Goal: Information Seeking & Learning: Learn about a topic

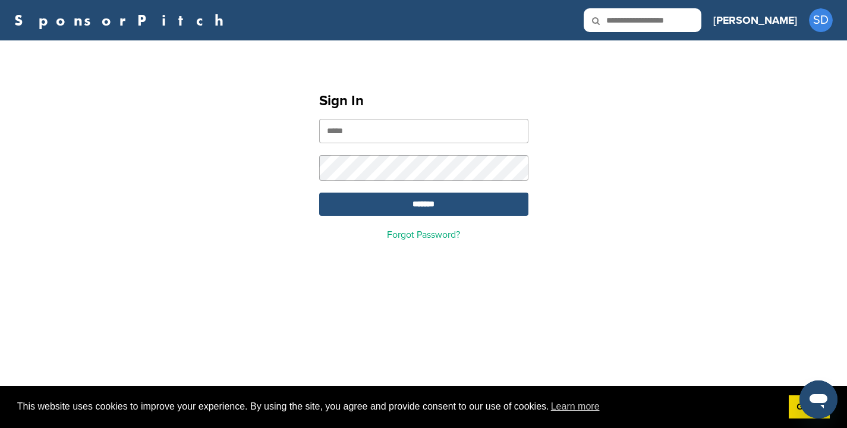
type input "**********"
click at [455, 210] on input "*******" at bounding box center [423, 204] width 209 height 23
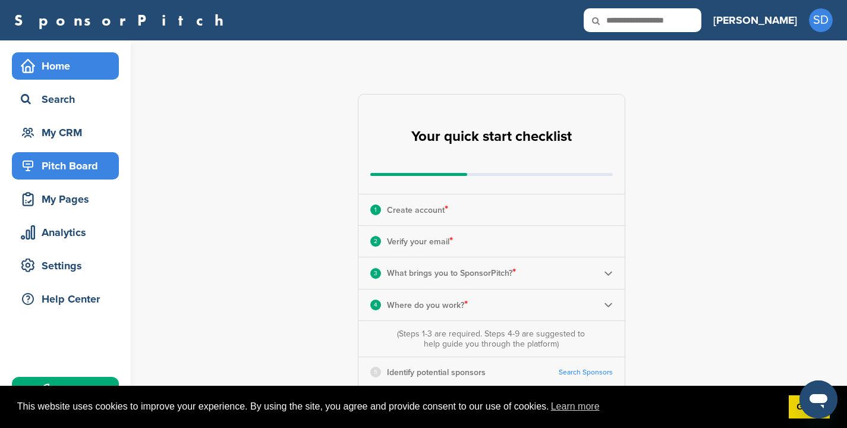
click at [60, 162] on div "Pitch Board" at bounding box center [68, 165] width 101 height 21
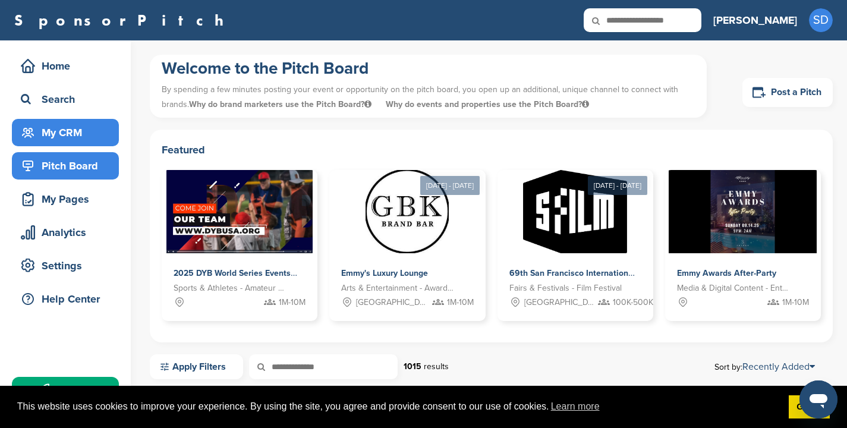
click at [42, 122] on div "My CRM" at bounding box center [68, 132] width 101 height 21
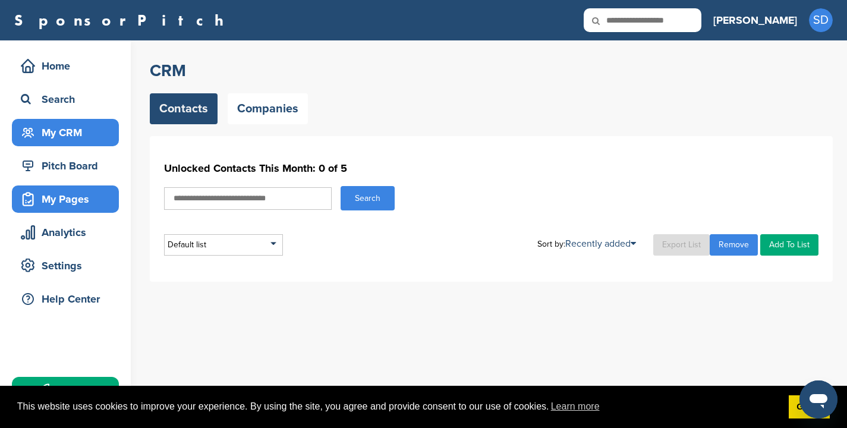
click at [63, 193] on div "My Pages" at bounding box center [68, 198] width 101 height 21
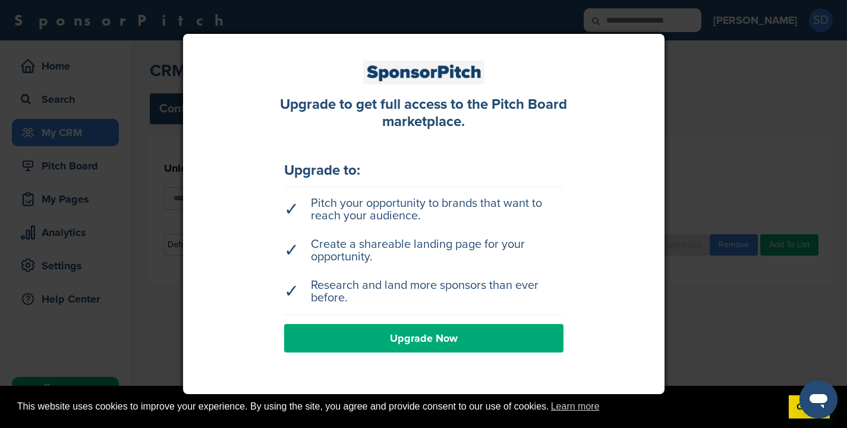
click at [704, 163] on div at bounding box center [423, 214] width 847 height 428
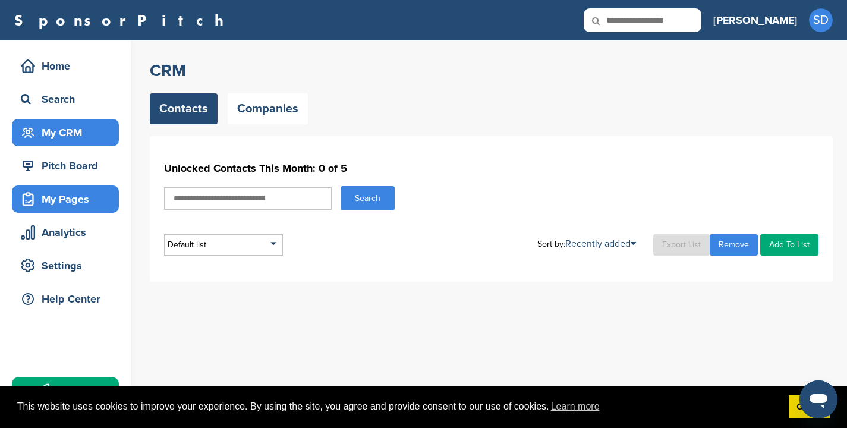
click at [64, 198] on div "My Pages" at bounding box center [68, 198] width 101 height 21
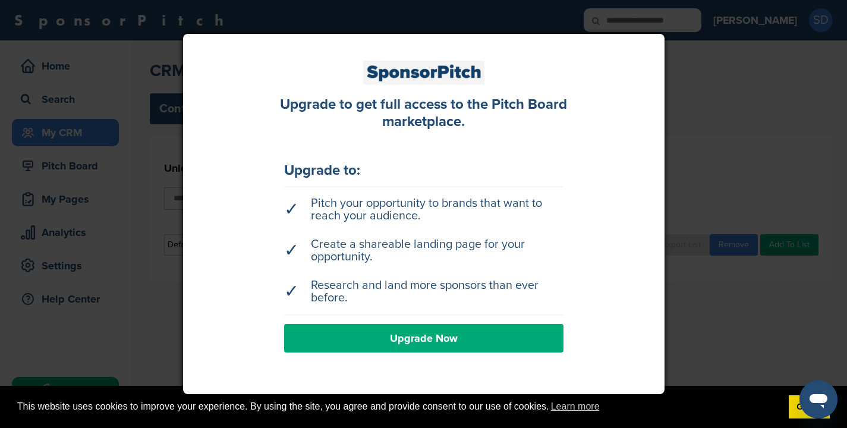
click at [721, 158] on div at bounding box center [423, 214] width 847 height 428
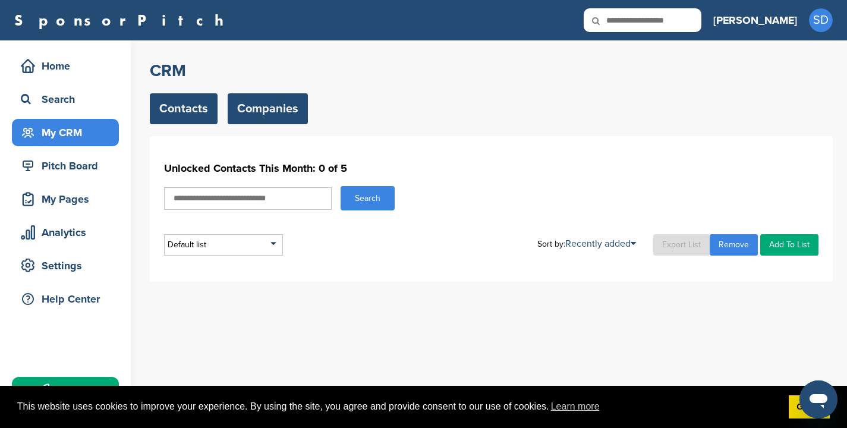
click at [255, 114] on link "Companies" at bounding box center [268, 108] width 80 height 31
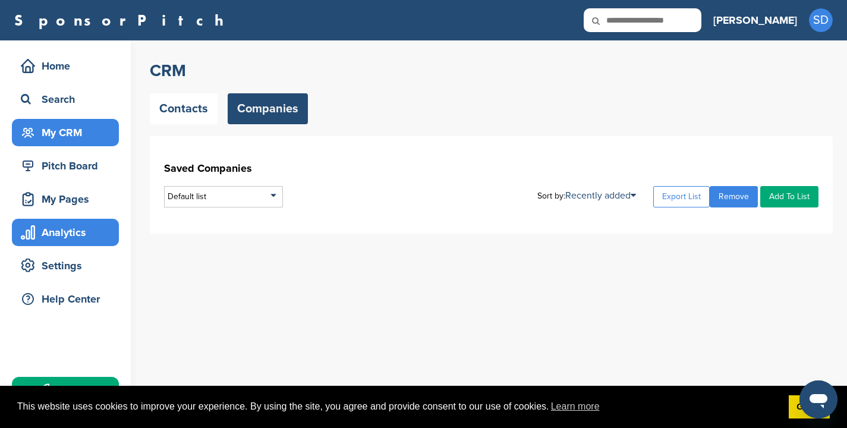
click at [65, 233] on div "Analytics" at bounding box center [68, 232] width 101 height 21
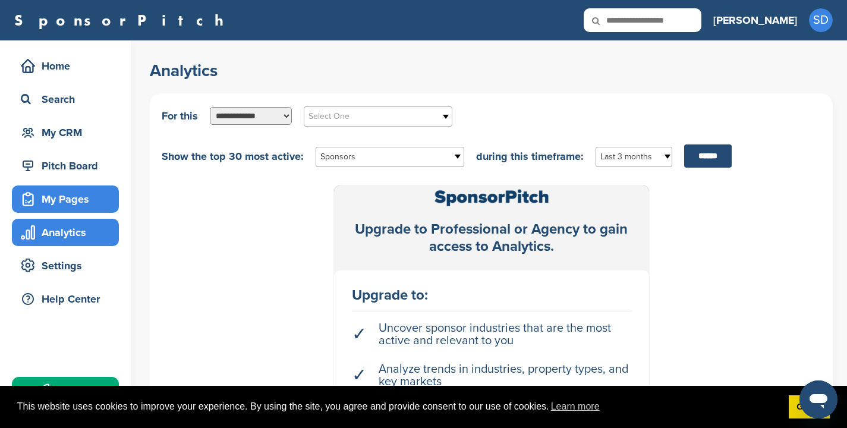
click at [80, 200] on div "My Pages" at bounding box center [68, 198] width 101 height 21
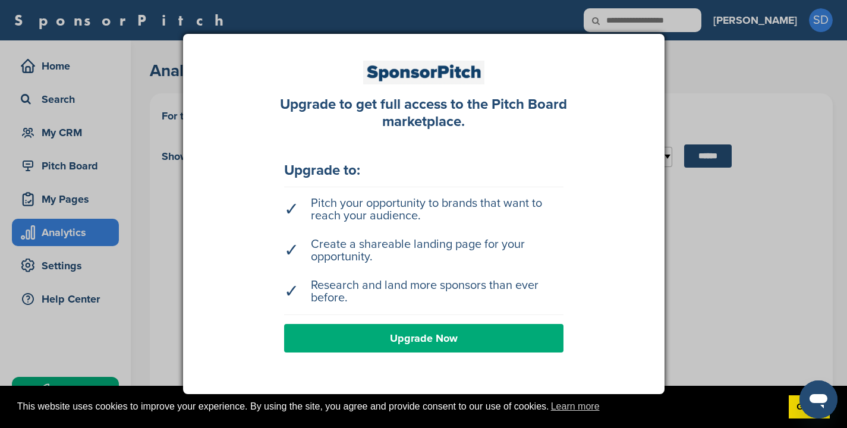
drag, startPoint x: 711, startPoint y: 89, endPoint x: 642, endPoint y: 90, distance: 69.0
click at [709, 89] on div at bounding box center [423, 214] width 847 height 428
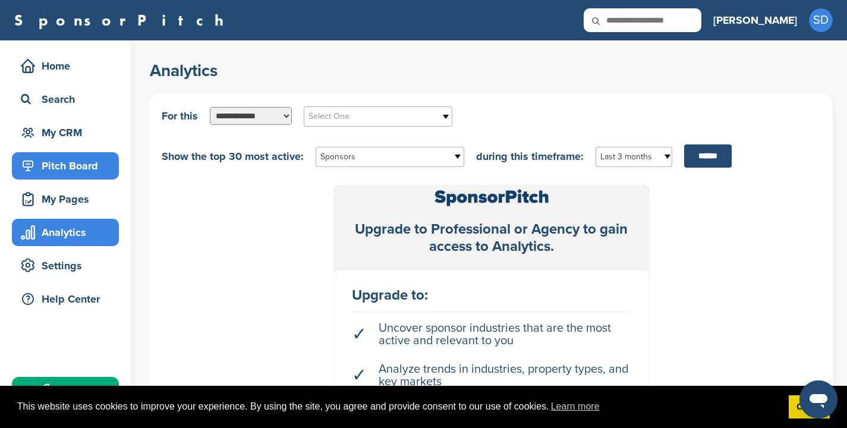
click at [65, 172] on div "Pitch Board" at bounding box center [68, 165] width 101 height 21
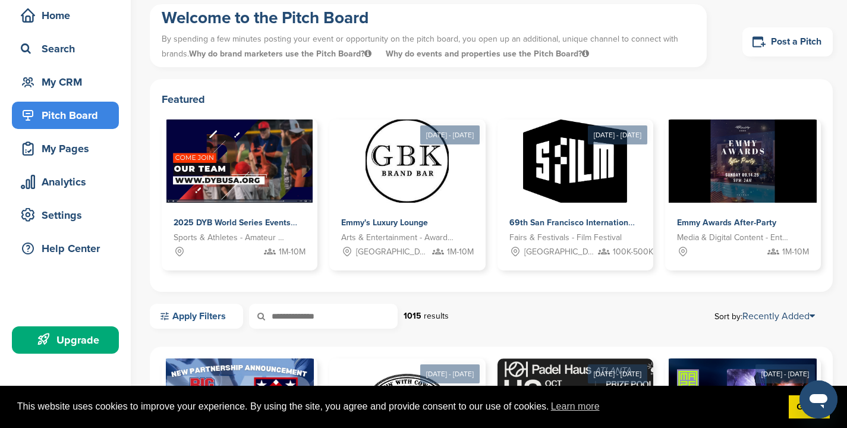
scroll to position [100, 0]
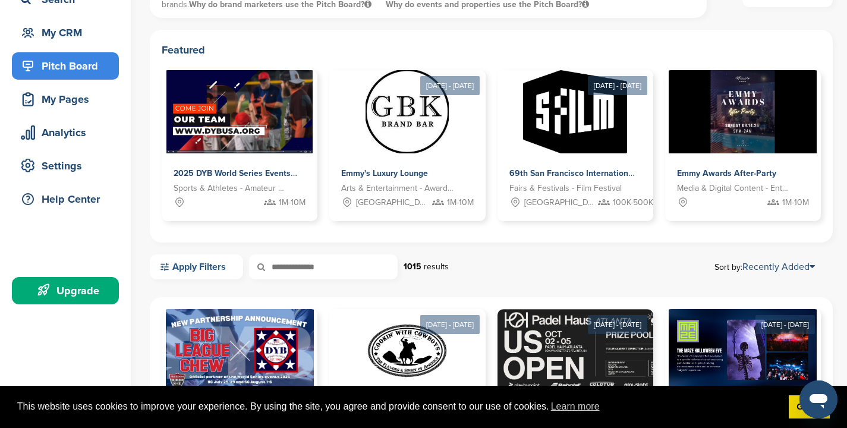
click at [197, 264] on link "Apply Filters" at bounding box center [196, 266] width 93 height 25
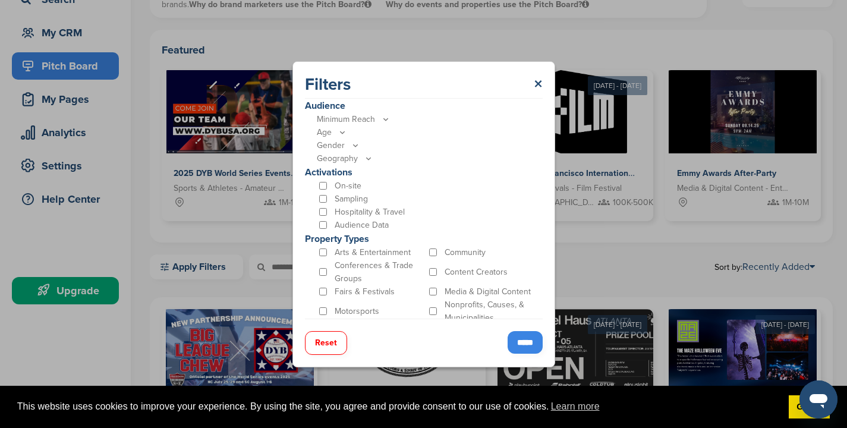
scroll to position [335, 0]
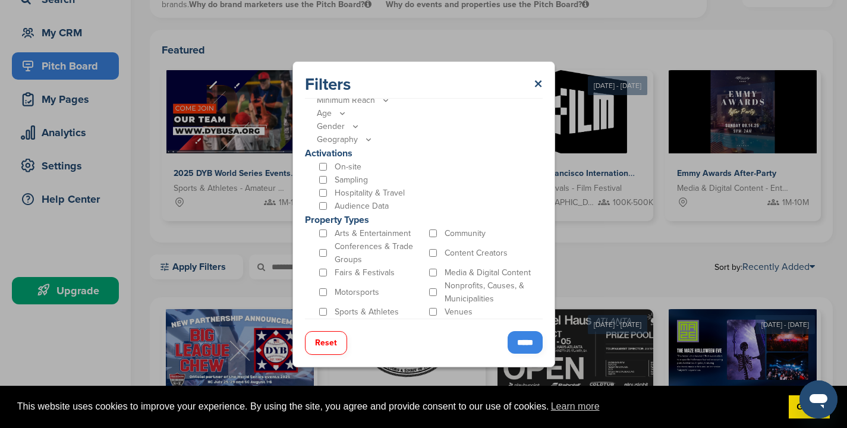
click at [324, 175] on div "Sampling" at bounding box center [427, 180] width 220 height 13
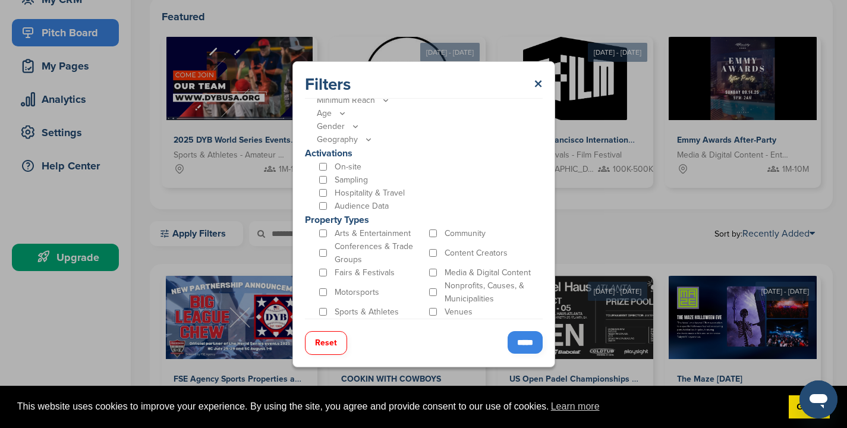
scroll to position [198, 0]
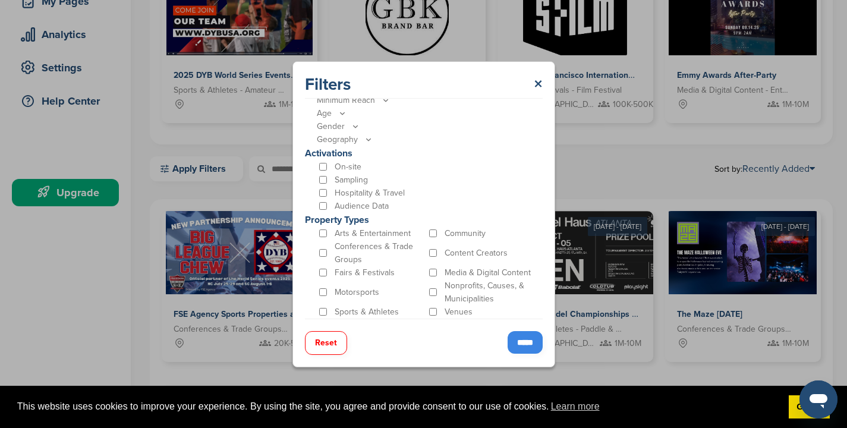
click at [525, 340] on input "*****" at bounding box center [525, 342] width 35 height 23
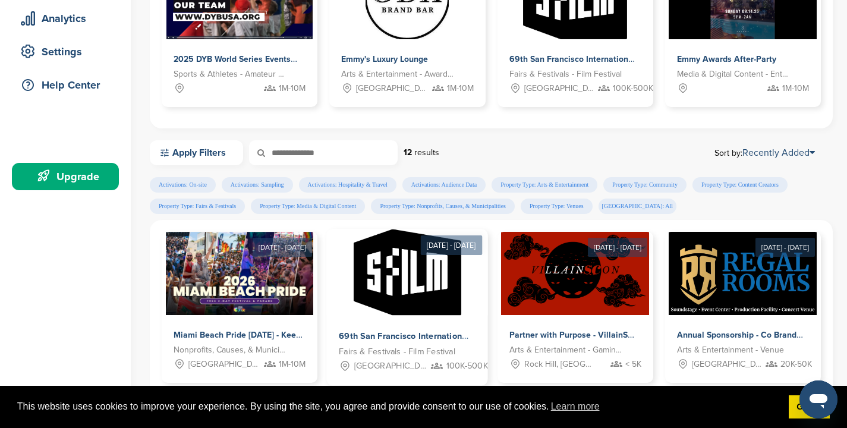
scroll to position [306, 0]
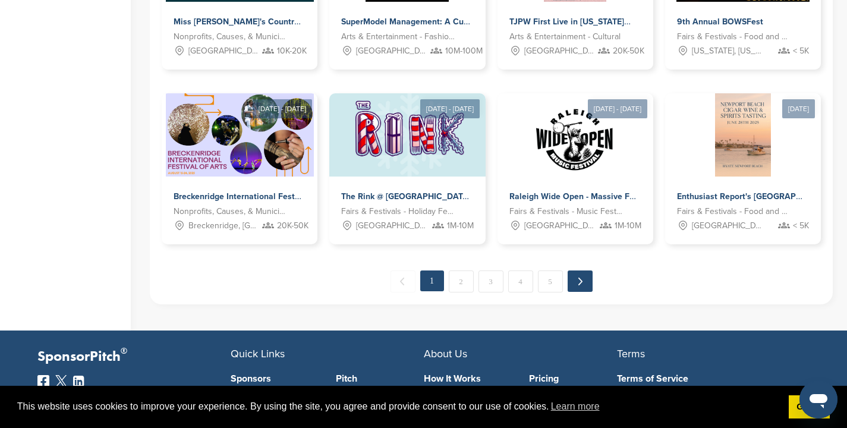
click at [582, 281] on link "Next →" at bounding box center [580, 280] width 25 height 21
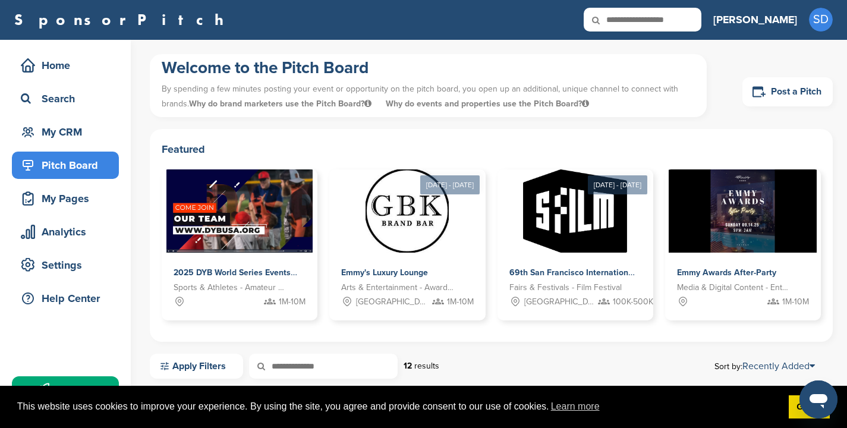
scroll to position [0, 0]
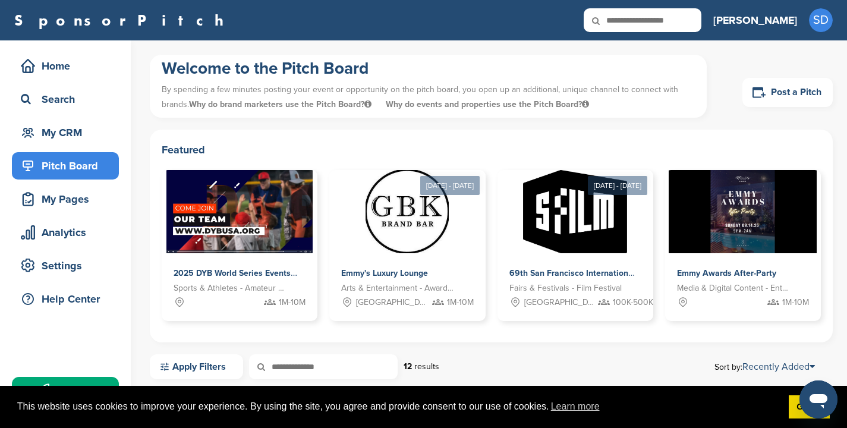
click at [326, 78] on h1 "Welcome to the Pitch Board" at bounding box center [428, 68] width 533 height 21
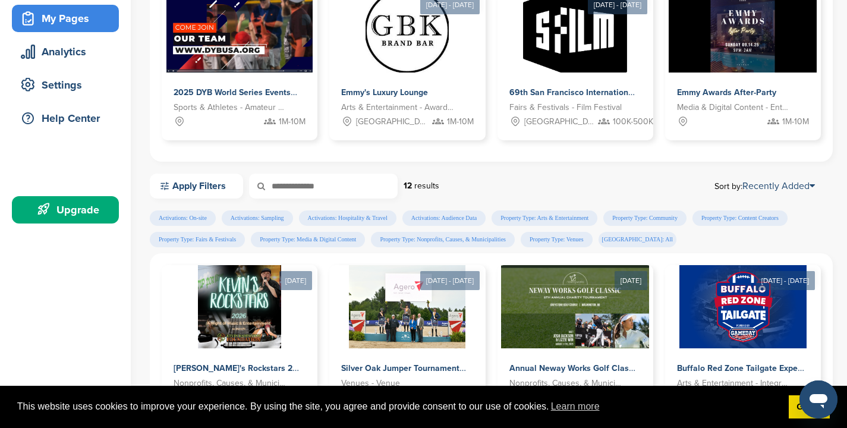
scroll to position [127, 0]
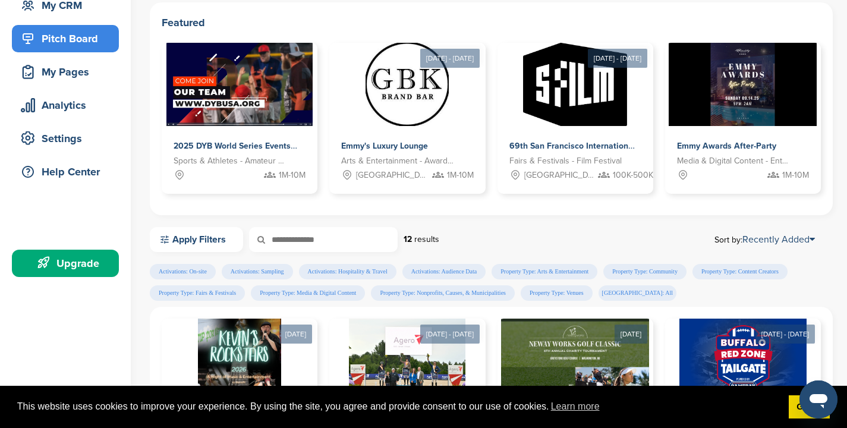
click at [67, 39] on div "Pitch Board" at bounding box center [68, 38] width 101 height 21
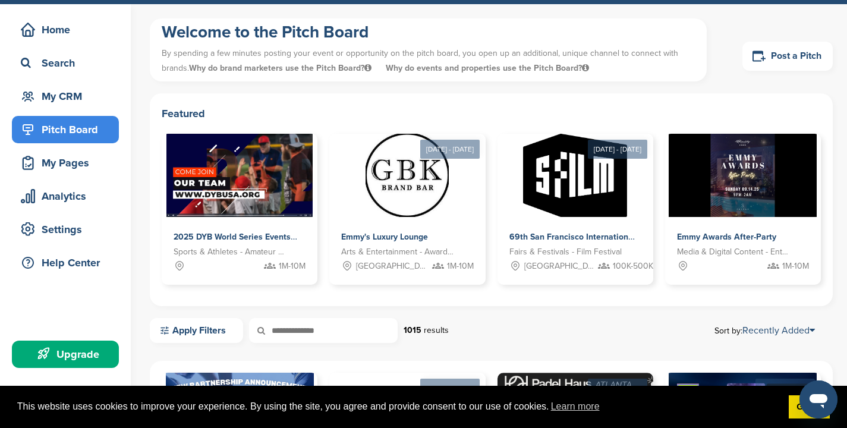
scroll to position [93, 0]
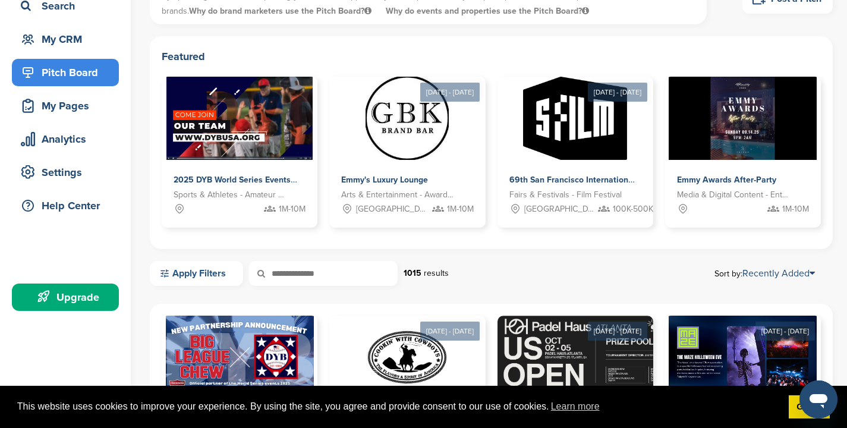
click at [182, 267] on link "Apply Filters" at bounding box center [196, 273] width 93 height 25
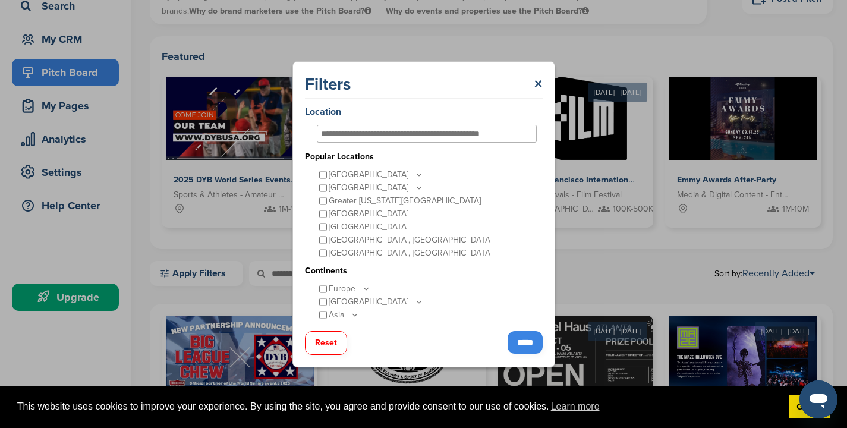
click at [657, 279] on div "Filters × Location Popular Locations United States Midwest Illinois Indiana Iow…" at bounding box center [423, 214] width 847 height 428
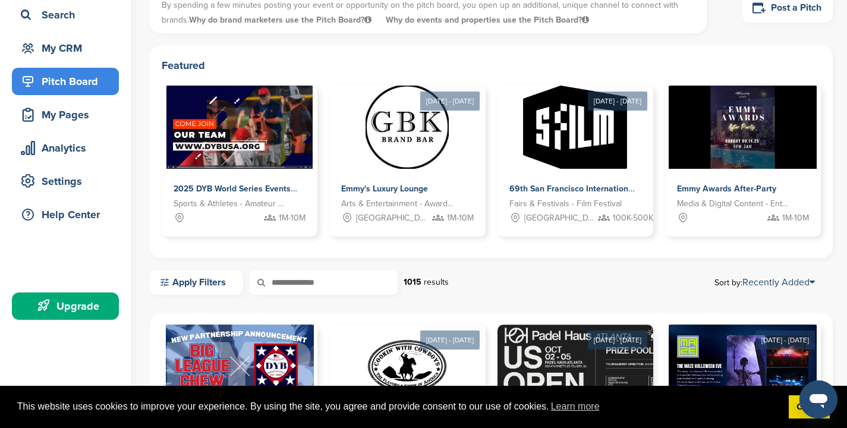
scroll to position [0, 0]
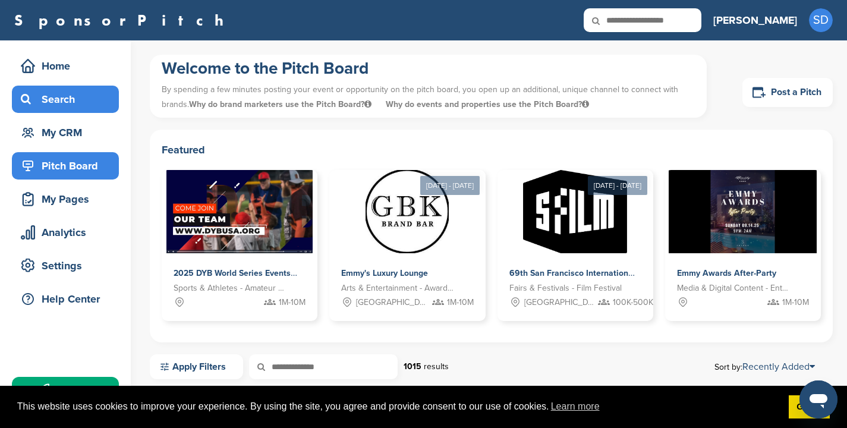
click at [51, 106] on div "Search" at bounding box center [68, 99] width 101 height 21
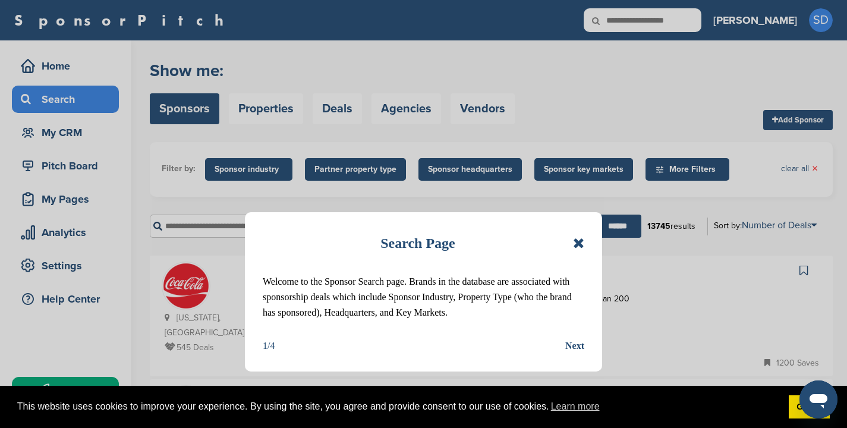
click at [575, 242] on icon at bounding box center [578, 243] width 11 height 14
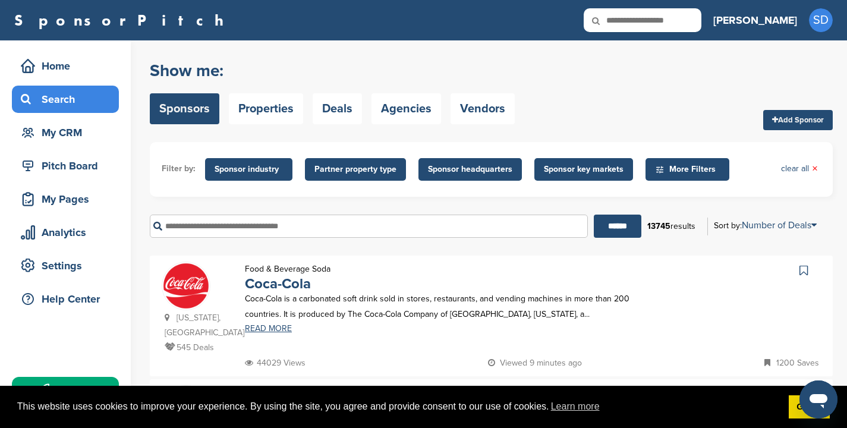
click at [239, 168] on span "Sponsor industry" at bounding box center [249, 169] width 68 height 13
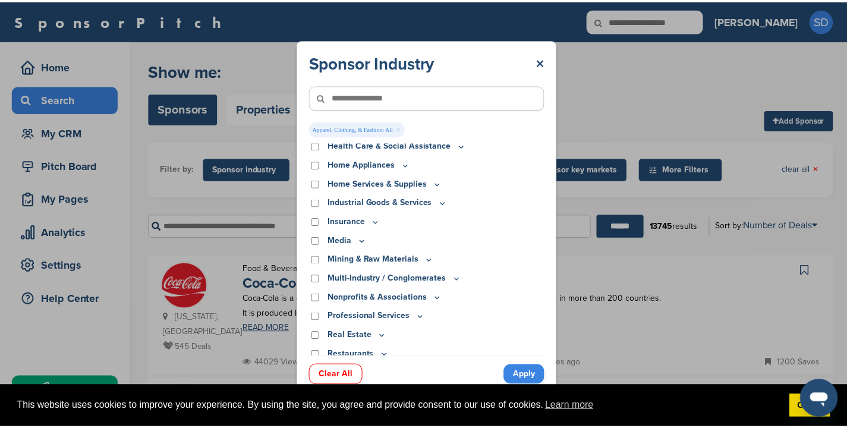
scroll to position [350, 0]
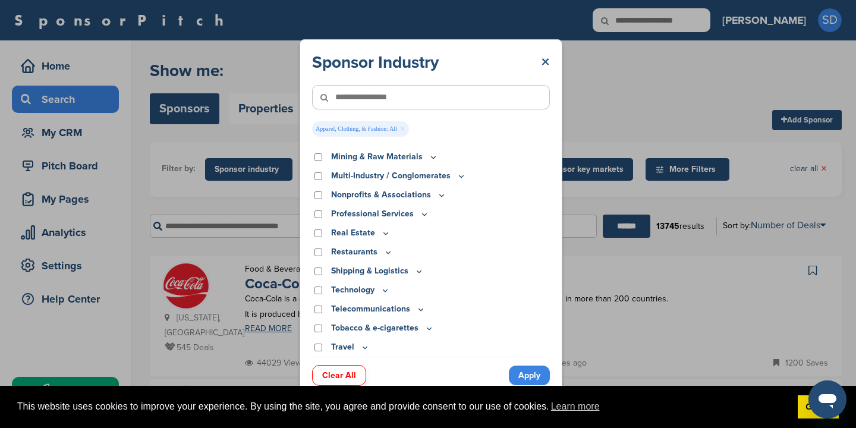
click at [548, 62] on link "×" at bounding box center [545, 62] width 9 height 21
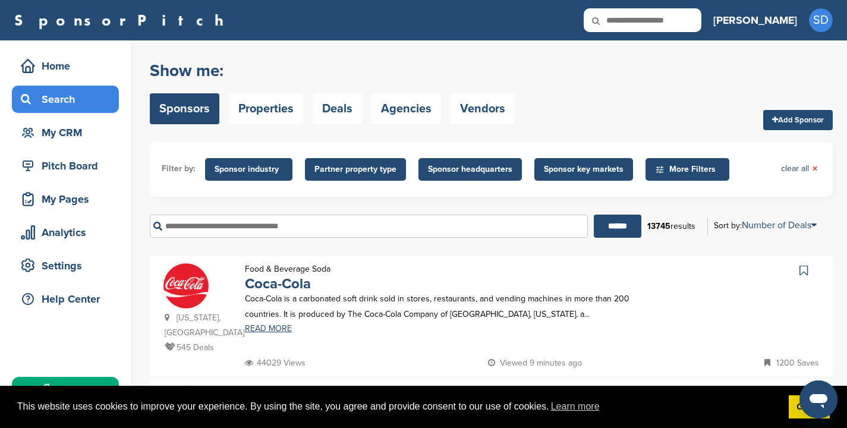
click at [380, 174] on span "Partner property type" at bounding box center [355, 169] width 82 height 13
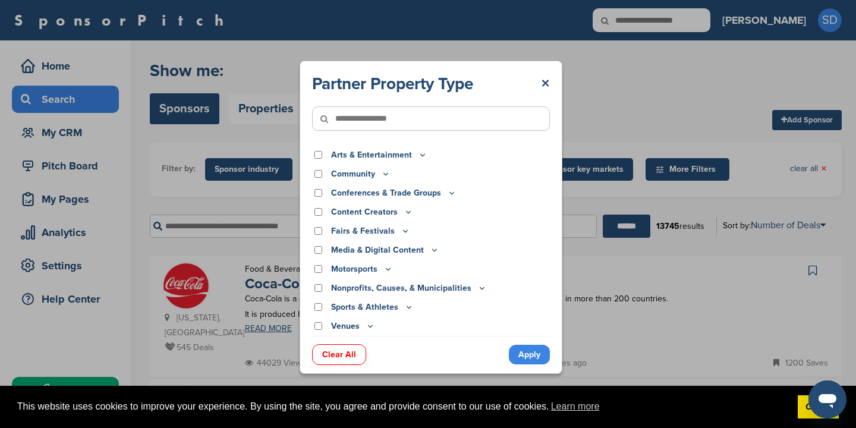
click at [548, 72] on div "Partner Property Type × Arts & Entertainment Actor/Actress Amusement Park Aquar…" at bounding box center [431, 217] width 263 height 313
click at [554, 81] on div "Partner Property Type × Arts & Entertainment Actor/Actress Amusement Park Aquar…" at bounding box center [431, 217] width 263 height 313
click at [546, 78] on link "×" at bounding box center [545, 83] width 9 height 21
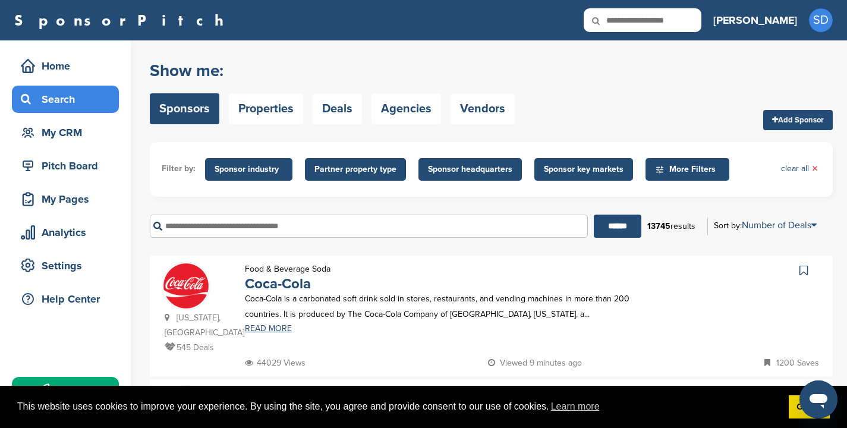
click at [585, 171] on span "Sponsor key markets" at bounding box center [584, 169] width 80 height 13
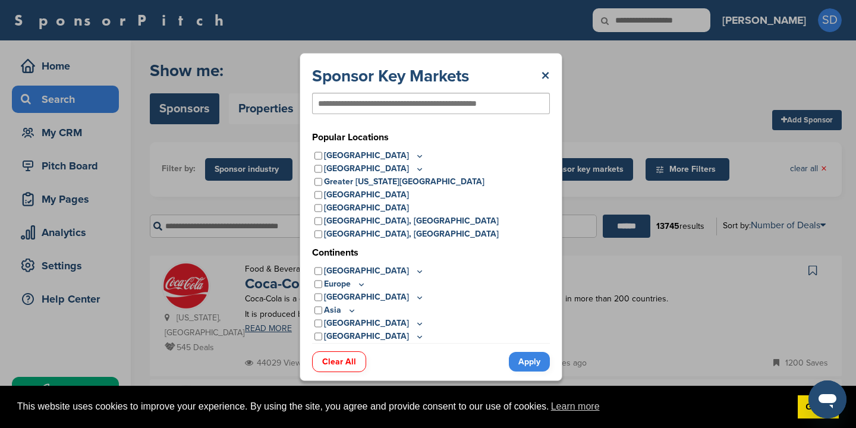
click at [545, 74] on link "×" at bounding box center [545, 75] width 9 height 21
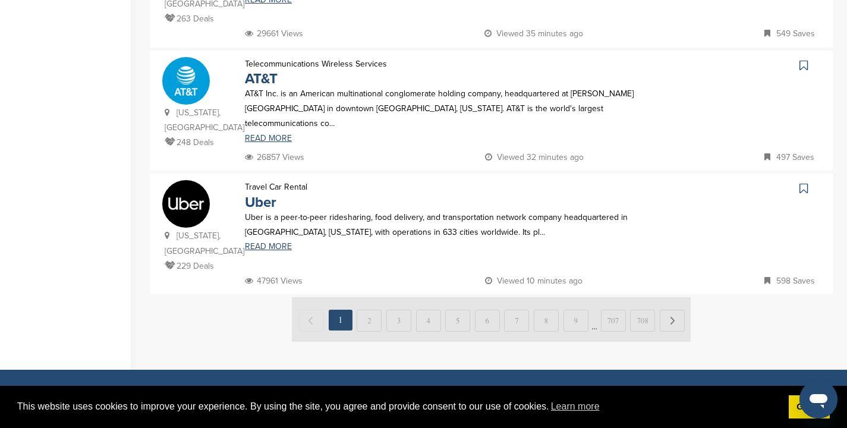
scroll to position [1334, 0]
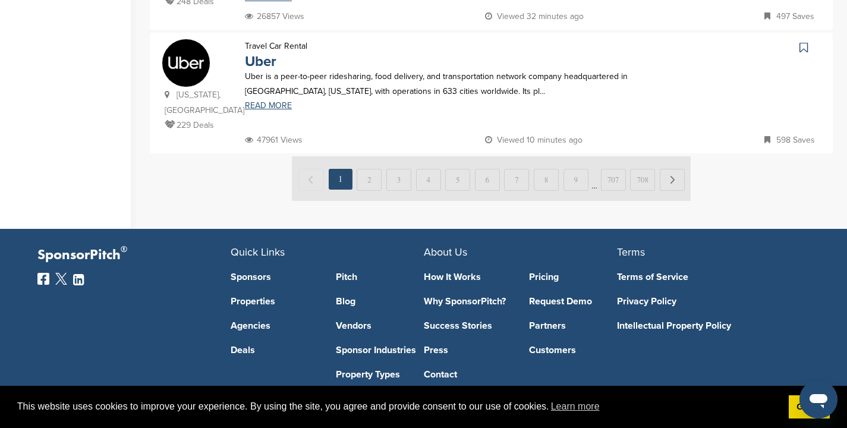
click at [453, 156] on img at bounding box center [491, 178] width 399 height 45
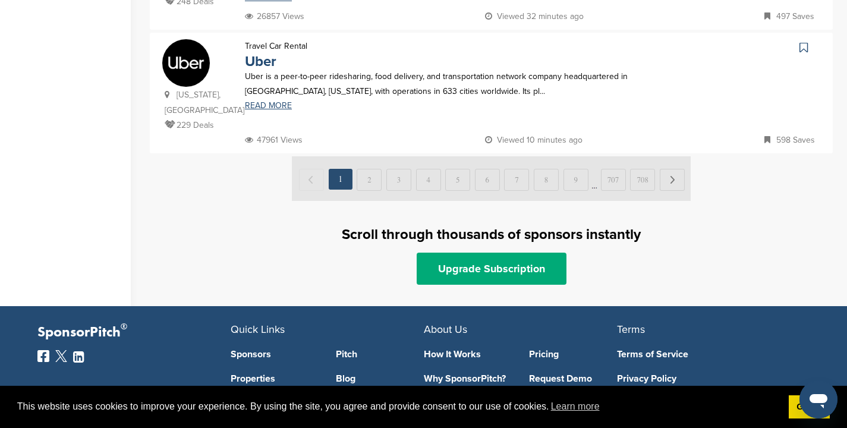
click at [675, 156] on img at bounding box center [491, 178] width 399 height 45
drag, startPoint x: 672, startPoint y: 106, endPoint x: 448, endPoint y: 106, distance: 224.1
click at [671, 156] on img at bounding box center [491, 178] width 399 height 45
click at [357, 156] on img at bounding box center [491, 178] width 399 height 45
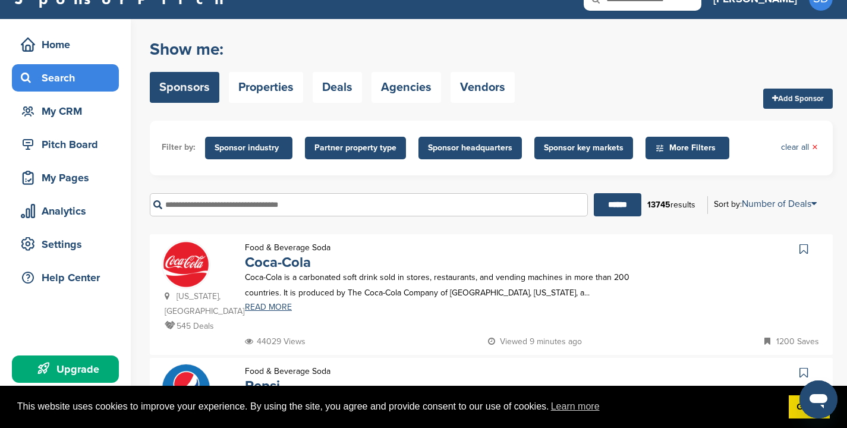
scroll to position [0, 0]
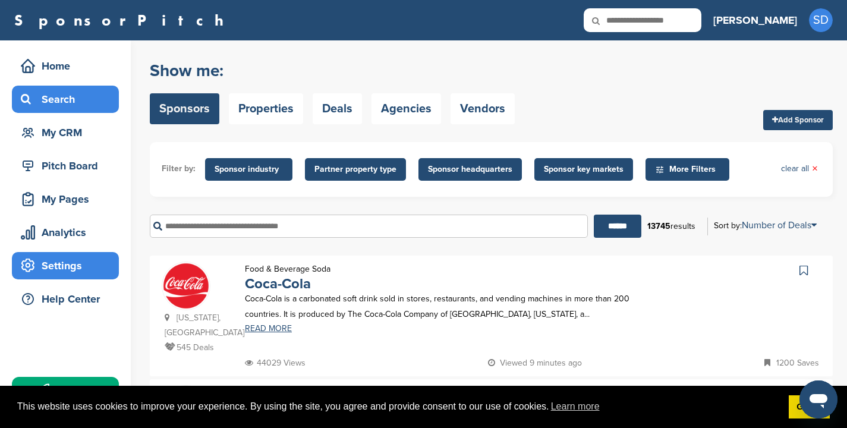
click at [78, 264] on div "Settings" at bounding box center [68, 265] width 101 height 21
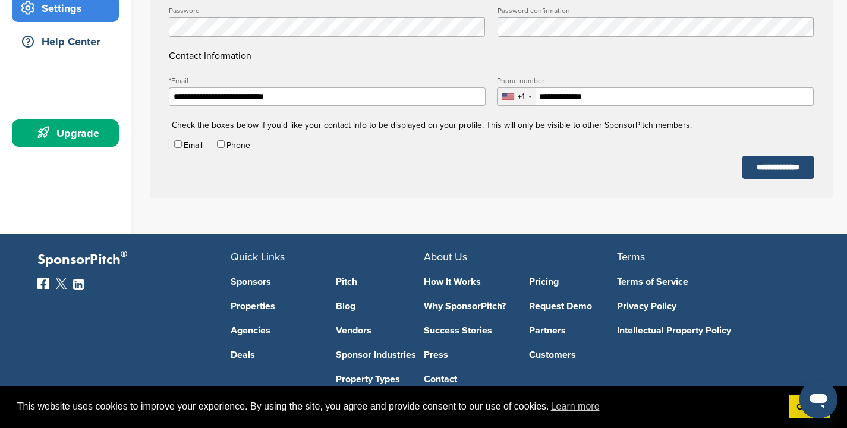
scroll to position [114, 0]
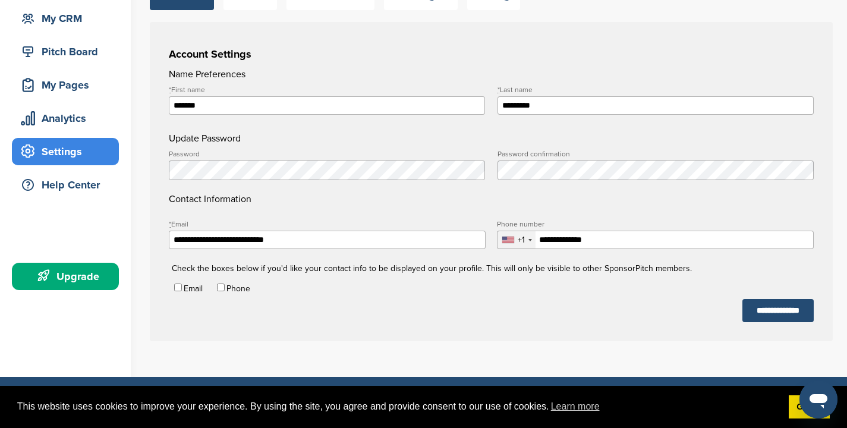
click at [64, 281] on div "Upgrade" at bounding box center [68, 276] width 101 height 21
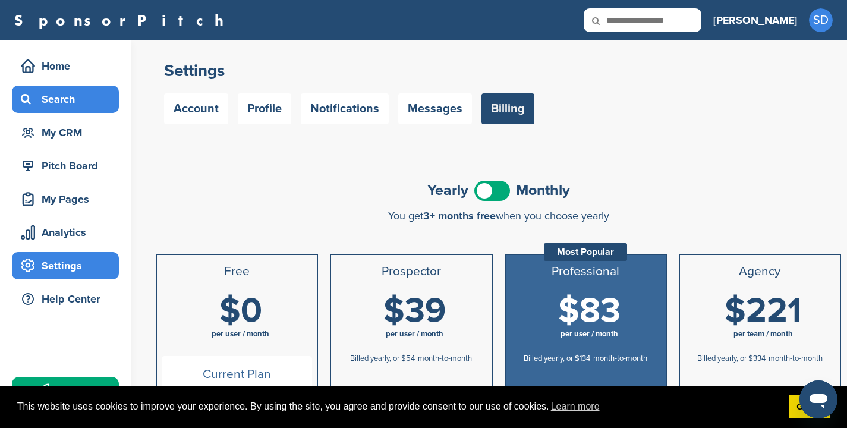
click at [52, 90] on div "Search" at bounding box center [68, 99] width 101 height 21
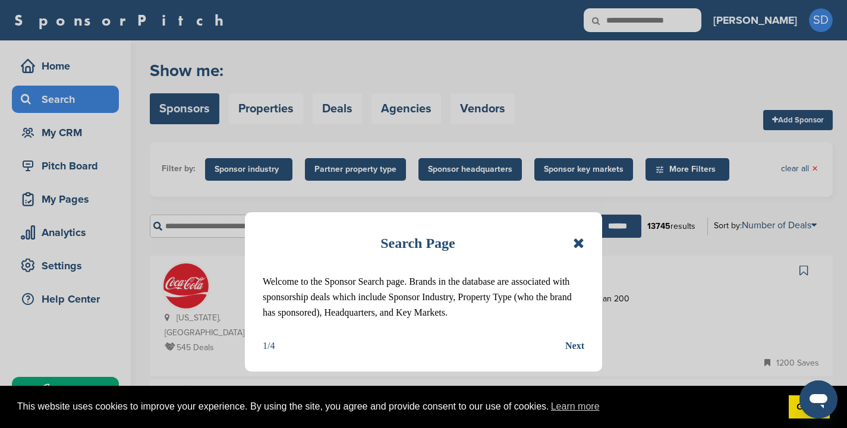
click at [577, 242] on icon at bounding box center [578, 243] width 11 height 14
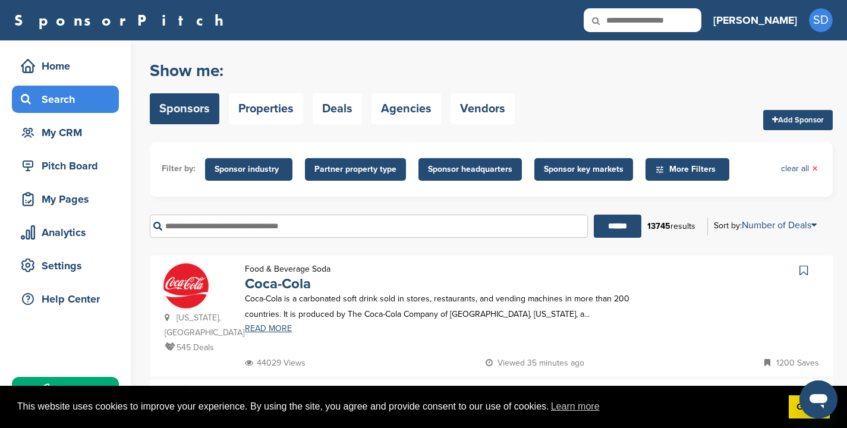
click at [256, 172] on span "Sponsor industry" at bounding box center [249, 169] width 68 height 13
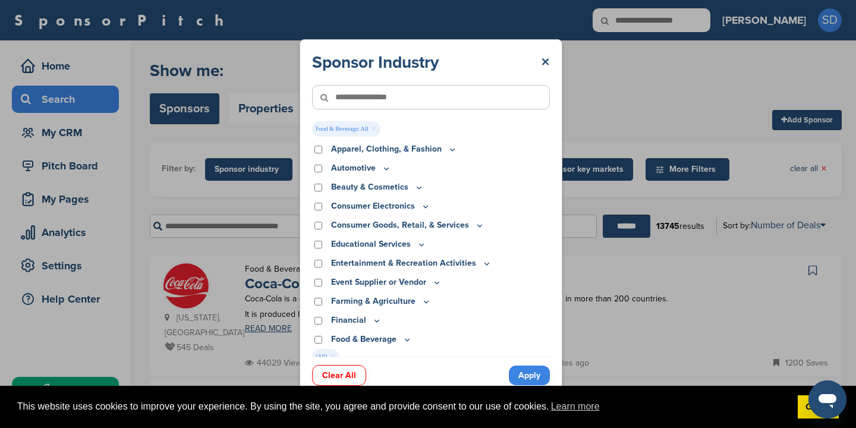
click at [531, 374] on link "Apply" at bounding box center [529, 376] width 41 height 20
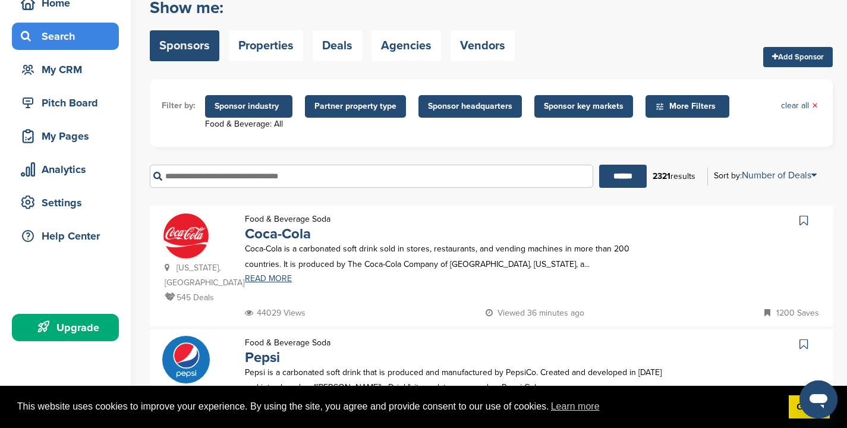
scroll to position [106, 0]
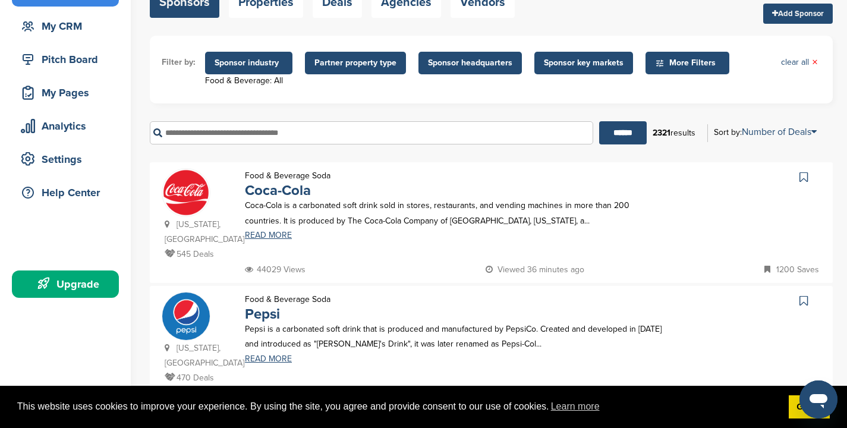
click at [187, 178] on img at bounding box center [186, 193] width 48 height 48
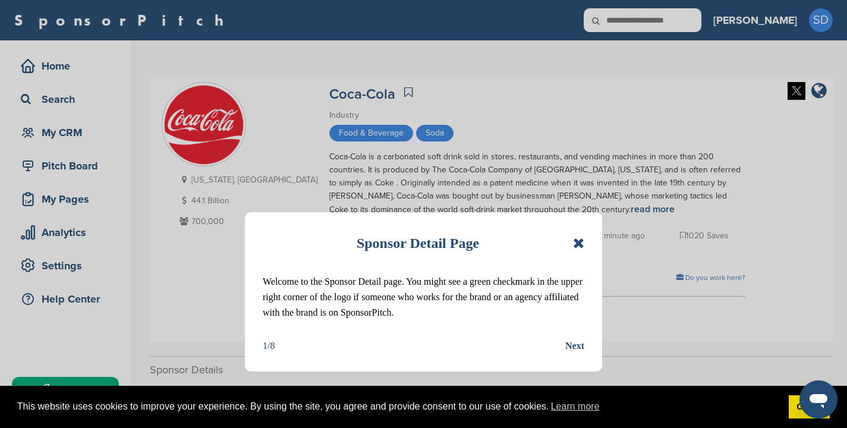
click at [575, 237] on icon at bounding box center [578, 243] width 11 height 14
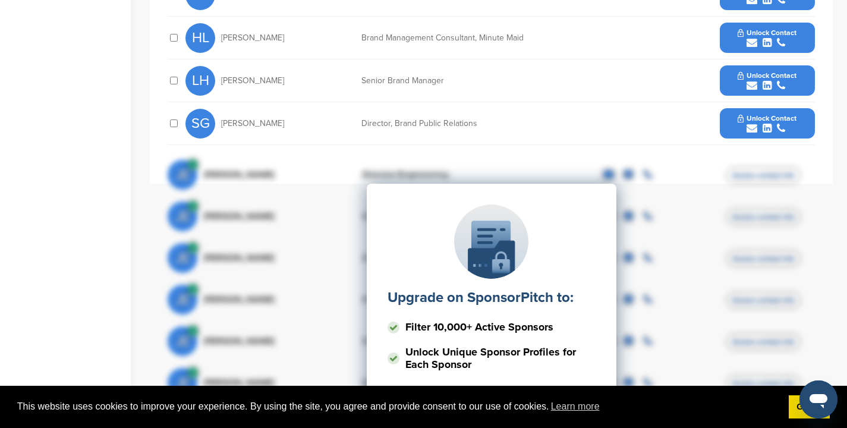
scroll to position [196, 0]
